Goal: Information Seeking & Learning: Learn about a topic

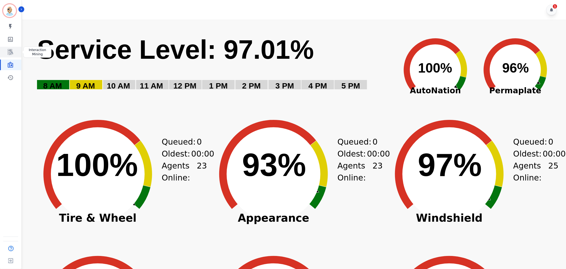
click at [14, 47] on link "Sidebar" at bounding box center [11, 52] width 20 height 11
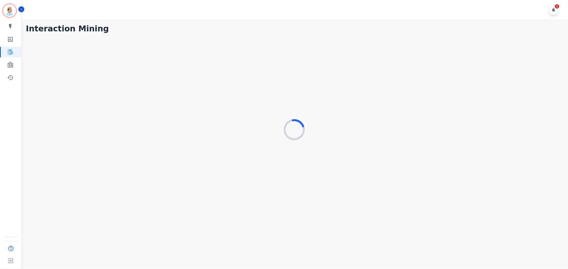
click at [393, 3] on div "1" at bounding box center [295, 10] width 547 height 20
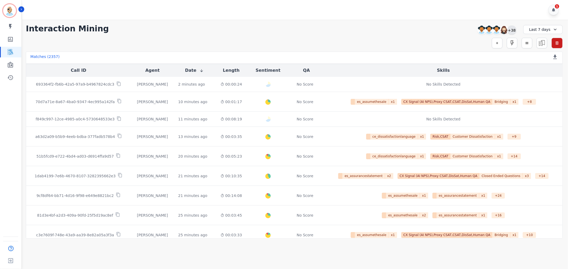
click at [510, 29] on div "+38" at bounding box center [511, 30] width 9 height 9
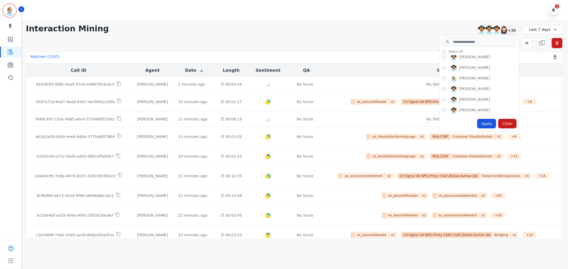
scroll to position [89, 0]
click at [493, 125] on div "Apply" at bounding box center [486, 124] width 19 height 10
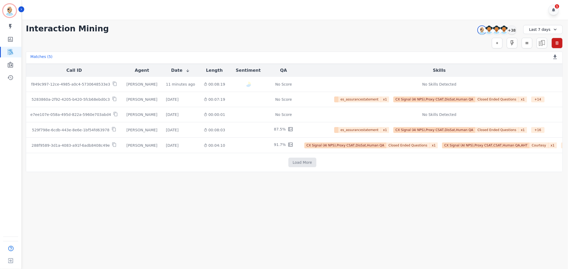
click at [281, 14] on div "1" at bounding box center [295, 10] width 547 height 20
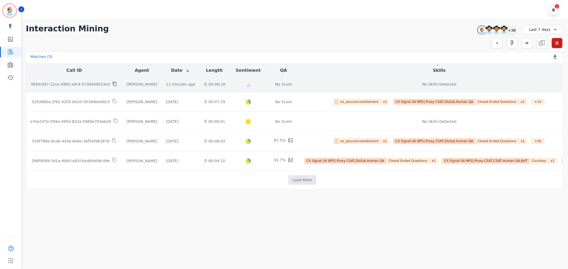
click at [112, 85] on icon at bounding box center [114, 83] width 5 height 5
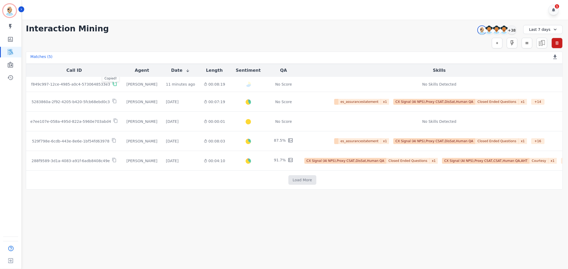
click at [191, 25] on div "**********" at bounding box center [294, 29] width 537 height 10
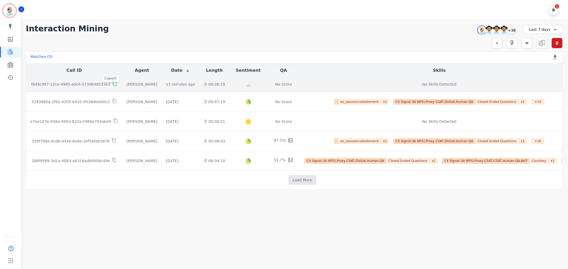
click at [84, 83] on p "f849c997-12ce-4985-a0c4-5730648533e3" at bounding box center [70, 84] width 79 height 5
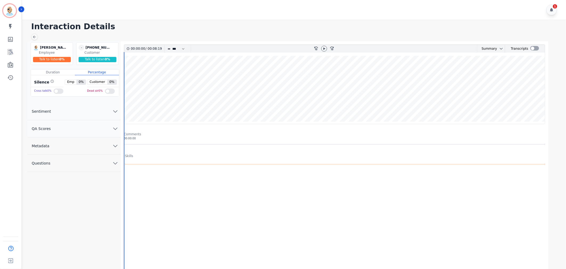
click at [83, 125] on button "QA Scores" at bounding box center [73, 128] width 93 height 17
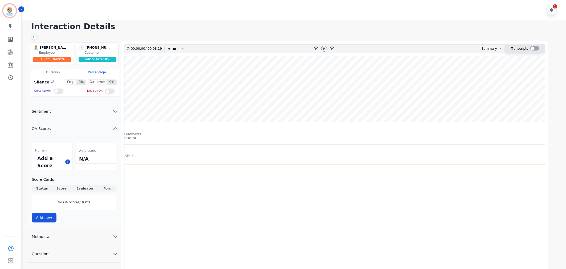
click at [532, 49] on div at bounding box center [534, 48] width 9 height 5
click at [325, 48] on icon at bounding box center [325, 48] width 2 height 2
click at [160, 9] on div "1" at bounding box center [295, 10] width 547 height 20
click at [324, 47] on icon at bounding box center [325, 49] width 4 height 4
